Goal: Information Seeking & Learning: Find specific page/section

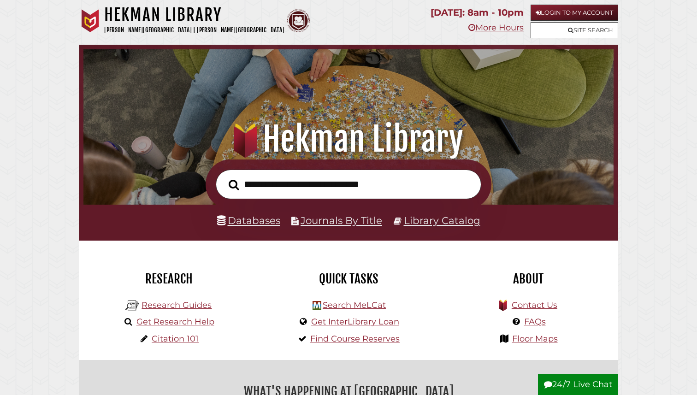
scroll to position [175, 525]
click at [238, 215] on link "Databases" at bounding box center [248, 220] width 63 height 12
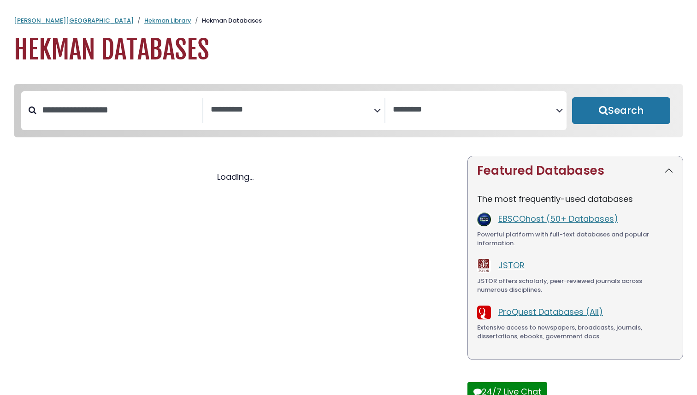
select select "Database Subject Filter"
select select "Database Vendors Filter"
select select "Database Subject Filter"
select select "Database Vendors Filter"
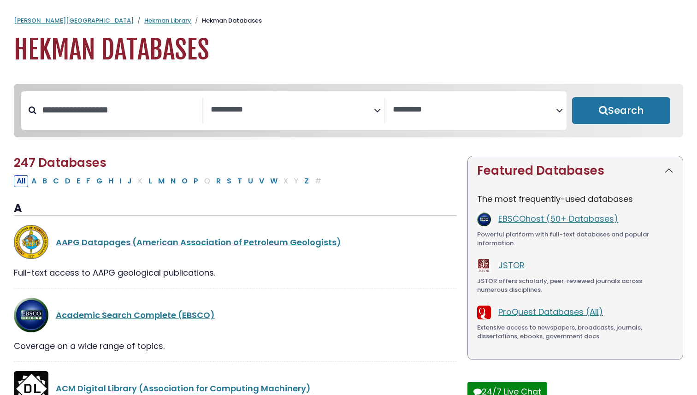
click at [306, 116] on span "Search filters" at bounding box center [292, 110] width 163 height 25
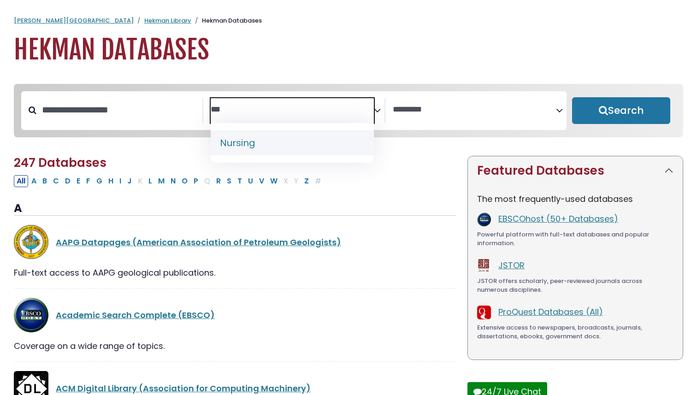
type textarea "***"
select select "*****"
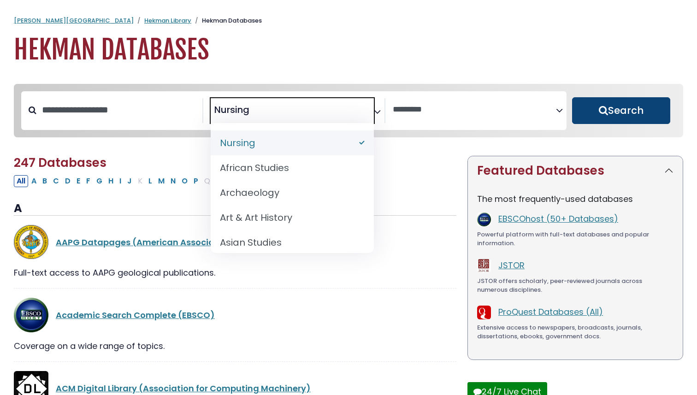
click at [612, 117] on button "Search" at bounding box center [621, 110] width 98 height 27
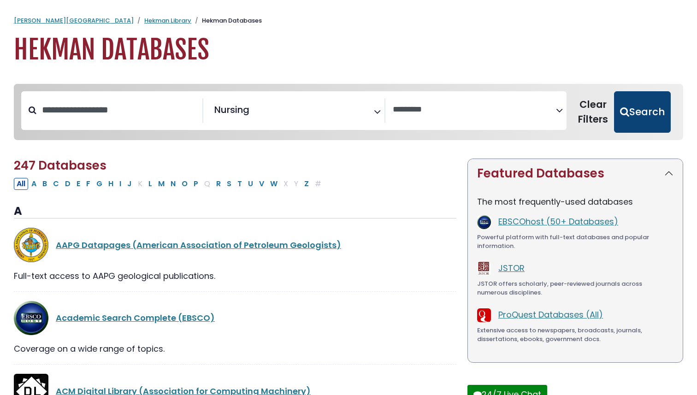
select select "Database Vendors Filter"
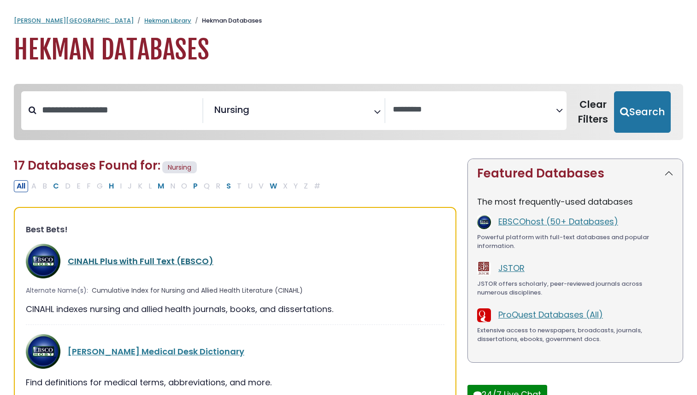
click at [171, 265] on link "CINAHL Plus with Full Text (EBSCO)" at bounding box center [141, 261] width 146 height 12
